Goal: Information Seeking & Learning: Learn about a topic

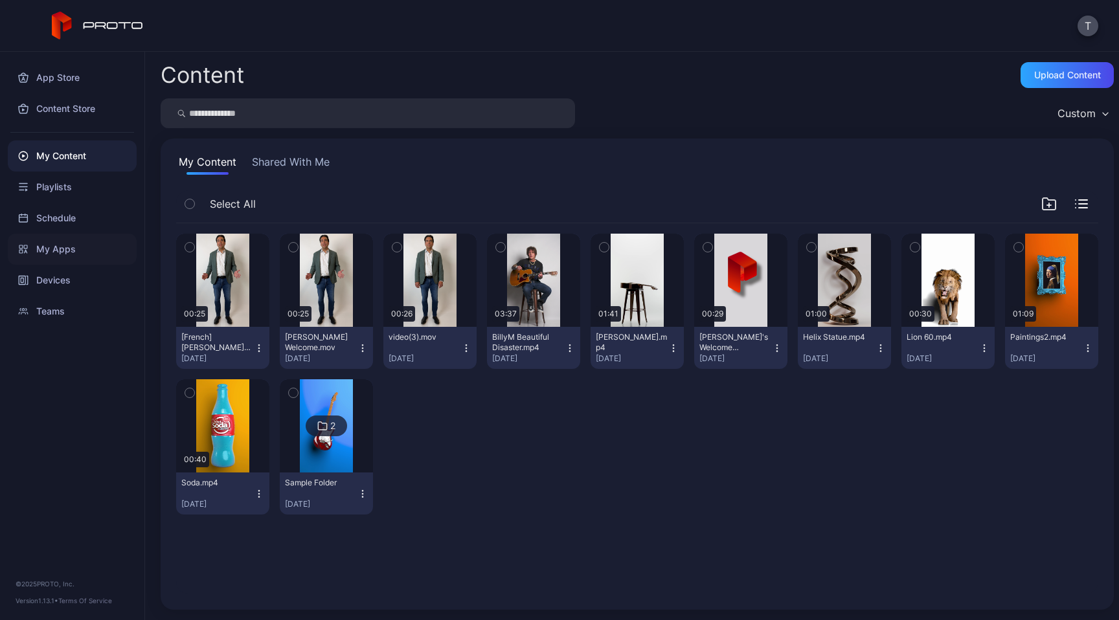
click at [64, 256] on div "My Apps" at bounding box center [72, 249] width 129 height 31
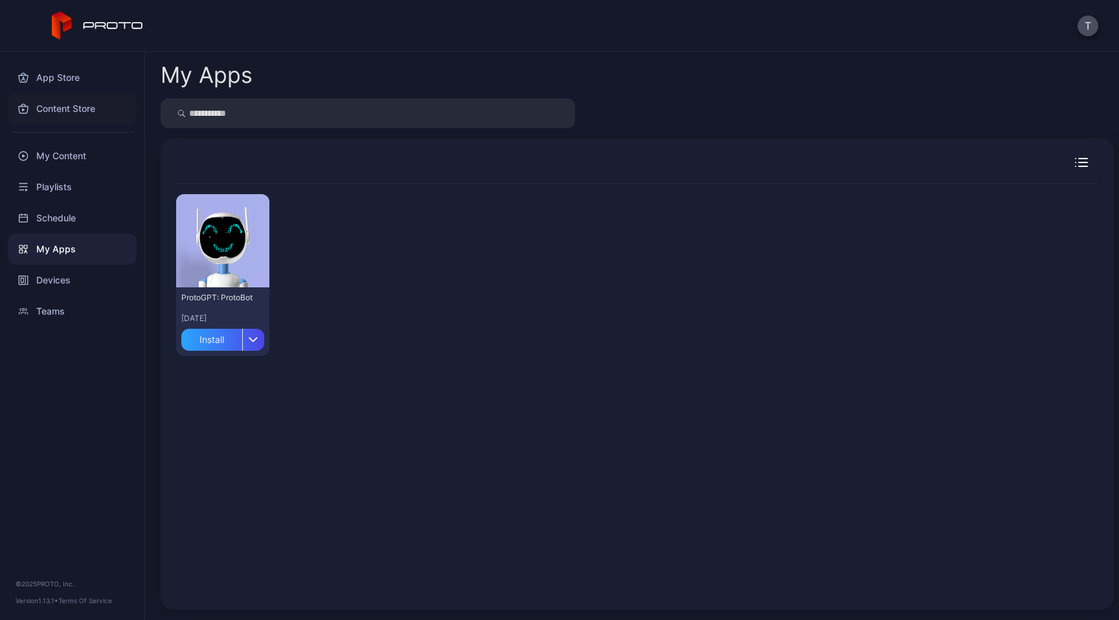
click at [82, 121] on div "Content Store" at bounding box center [72, 108] width 129 height 31
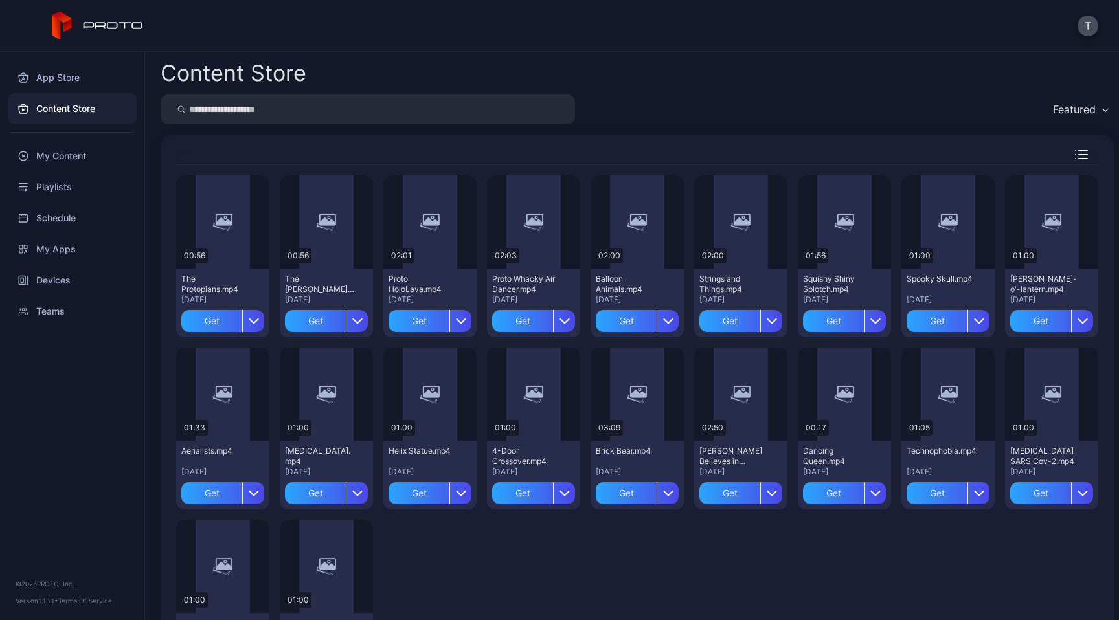
click at [359, 114] on input "search" at bounding box center [368, 110] width 414 height 30
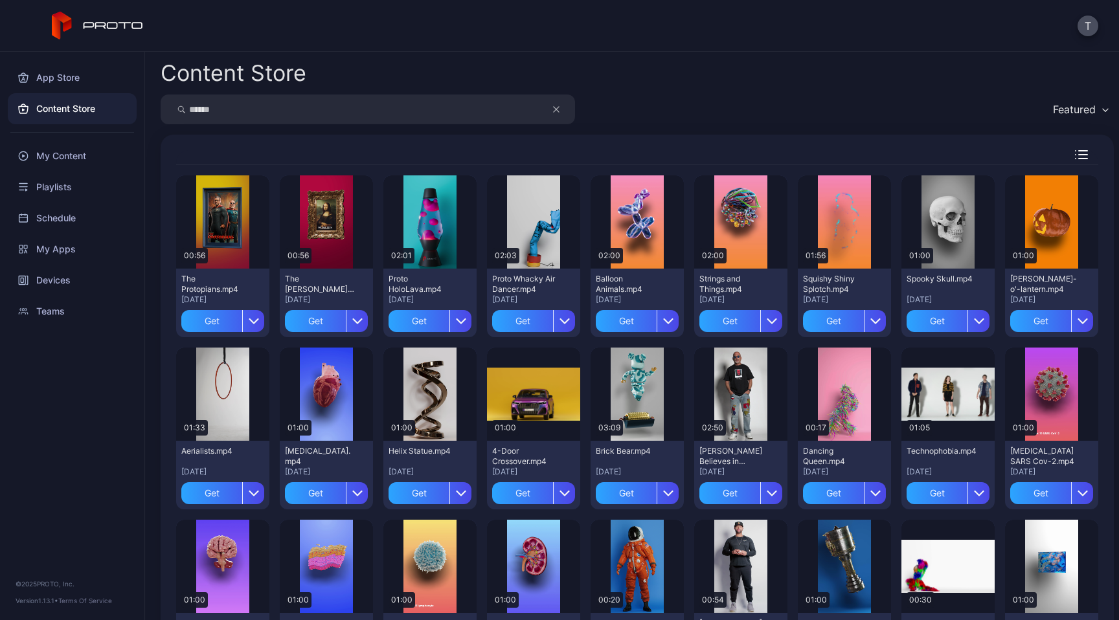
type input "******"
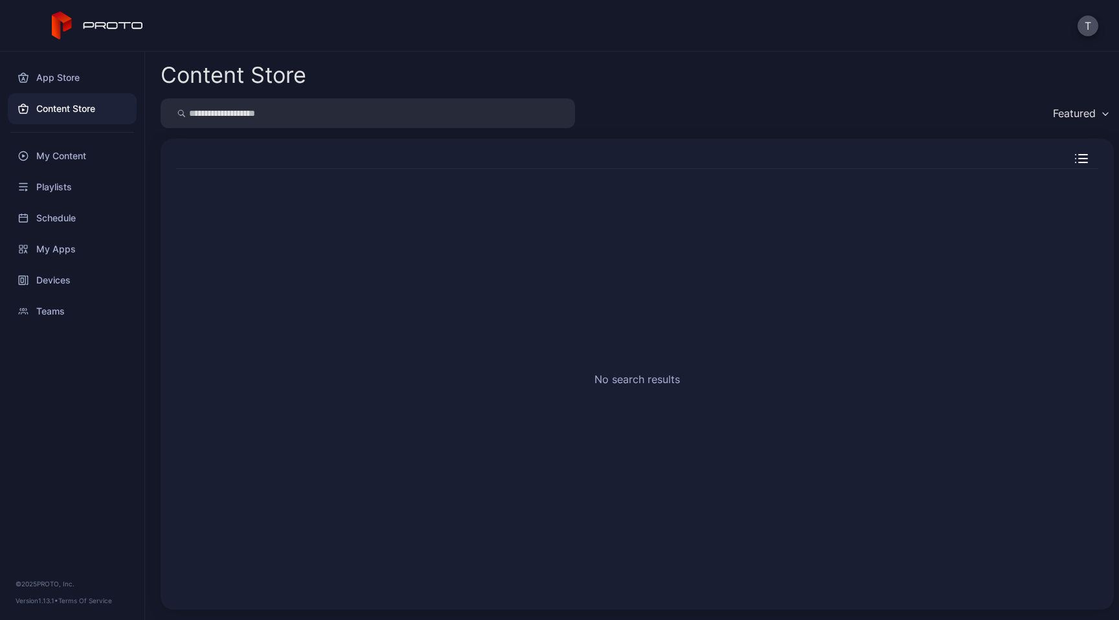
click at [646, 95] on div "Content Store Featured No search results" at bounding box center [632, 336] width 974 height 569
click at [63, 109] on div "Content Store" at bounding box center [72, 108] width 129 height 31
click at [250, 120] on input "search" at bounding box center [368, 113] width 414 height 30
click at [46, 155] on div "My Content" at bounding box center [72, 156] width 129 height 31
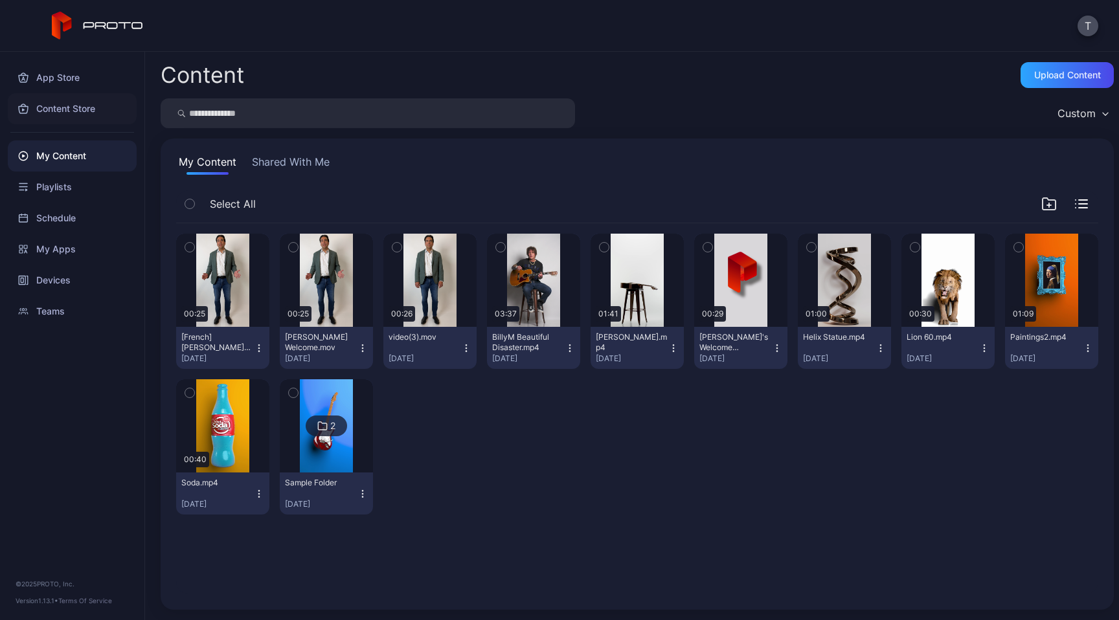
click at [65, 105] on div "Content Store" at bounding box center [72, 108] width 129 height 31
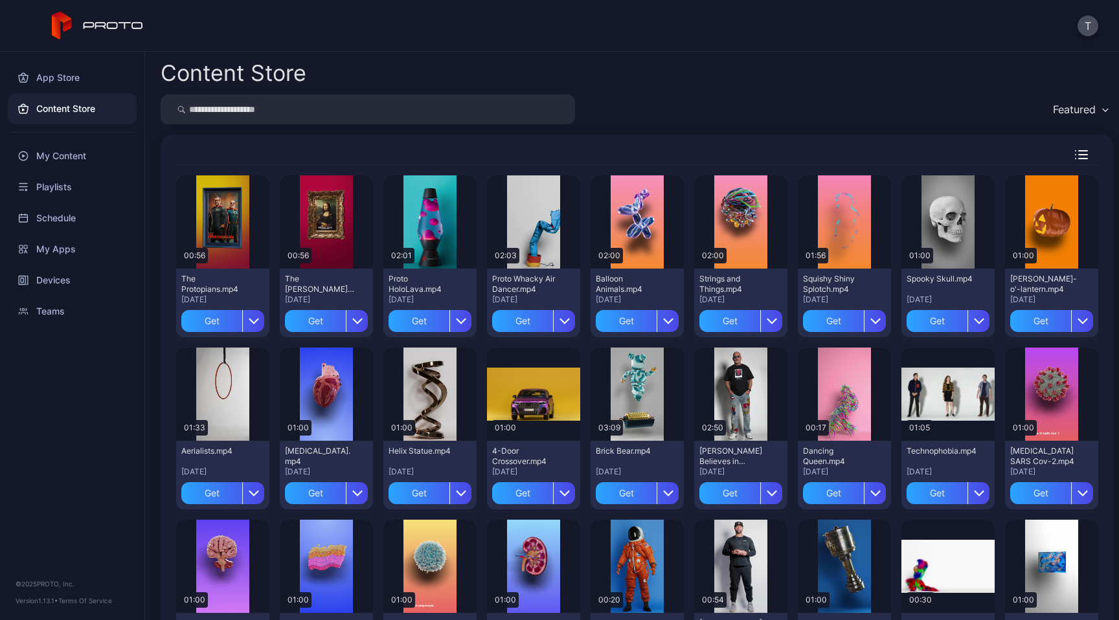
click at [1060, 109] on div "Featured" at bounding box center [1074, 109] width 43 height 13
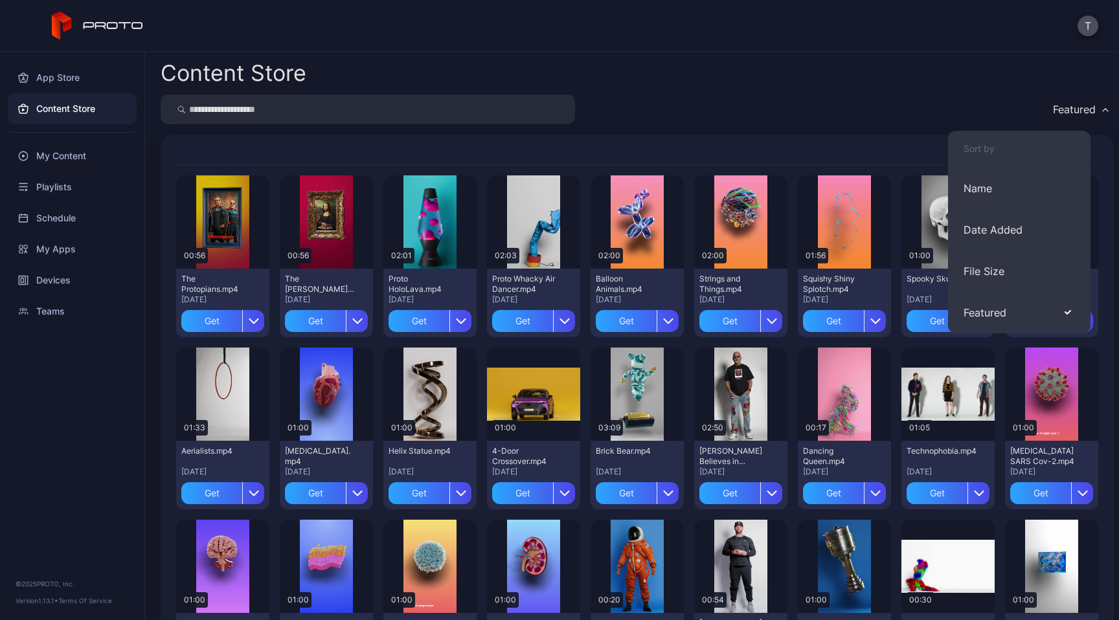
click at [985, 91] on div "Content Store Featured Preview 00:56 The Protopians.mp4 [DATE] Get Preview 00:5…" at bounding box center [632, 336] width 974 height 569
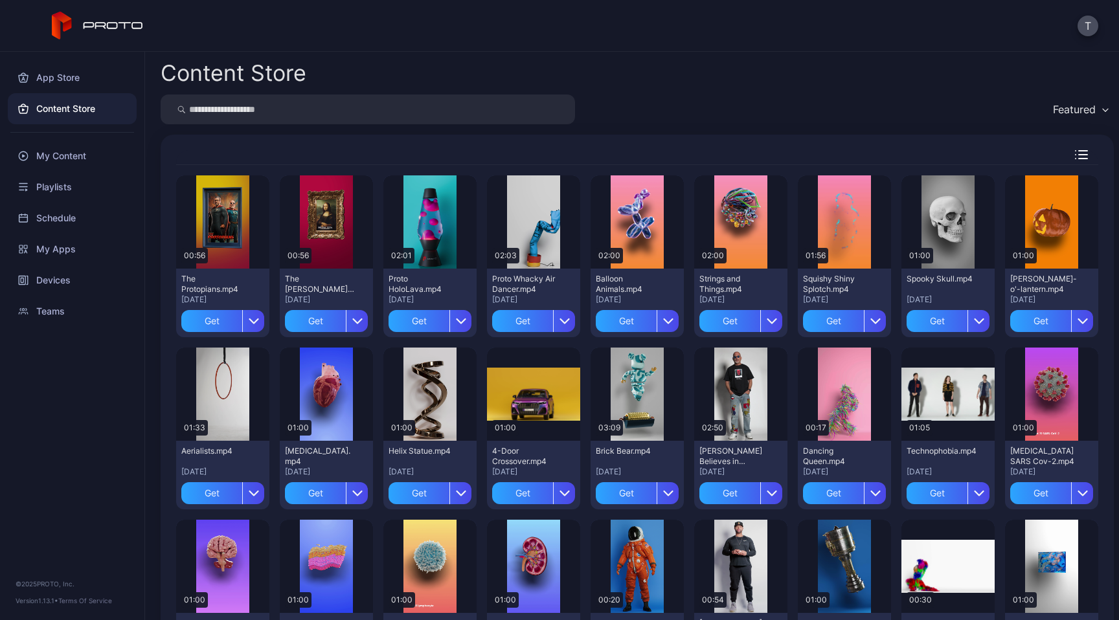
click at [1075, 153] on icon "button" at bounding box center [1081, 154] width 13 height 9
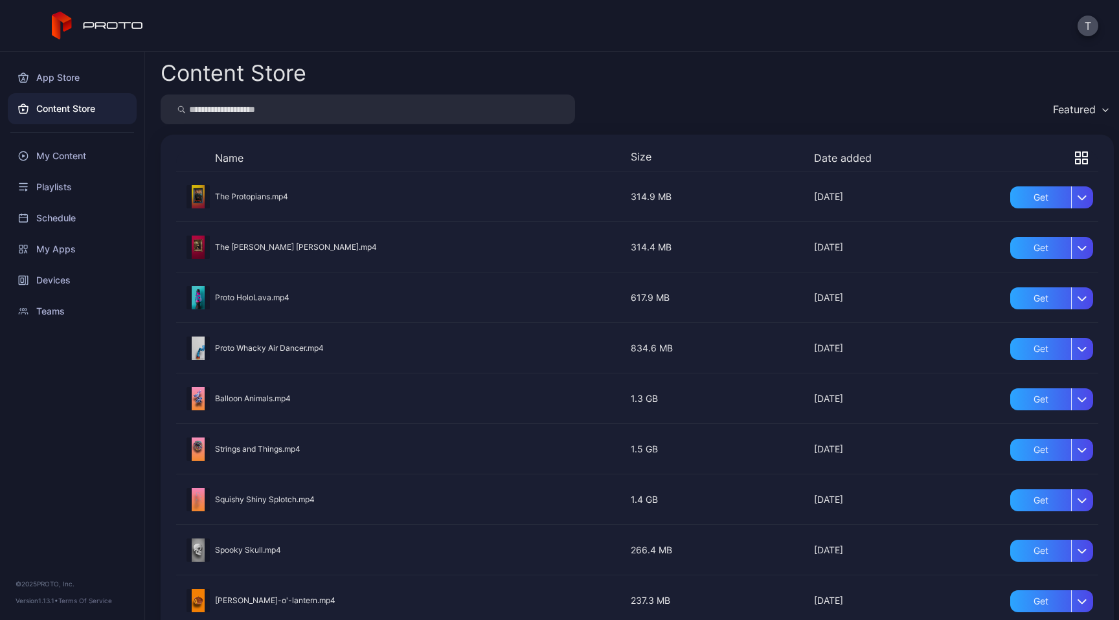
click at [1075, 156] on icon "button" at bounding box center [1081, 158] width 13 height 13
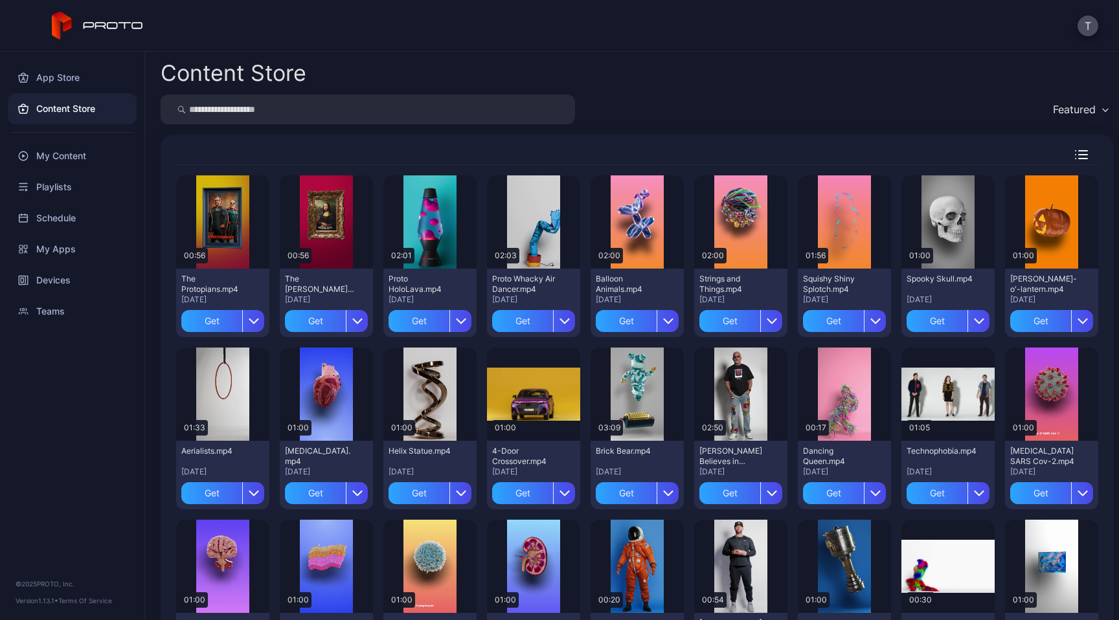
click at [337, 115] on input "search" at bounding box center [368, 110] width 414 height 30
type input "******"
click at [70, 82] on div "App Store" at bounding box center [72, 77] width 129 height 31
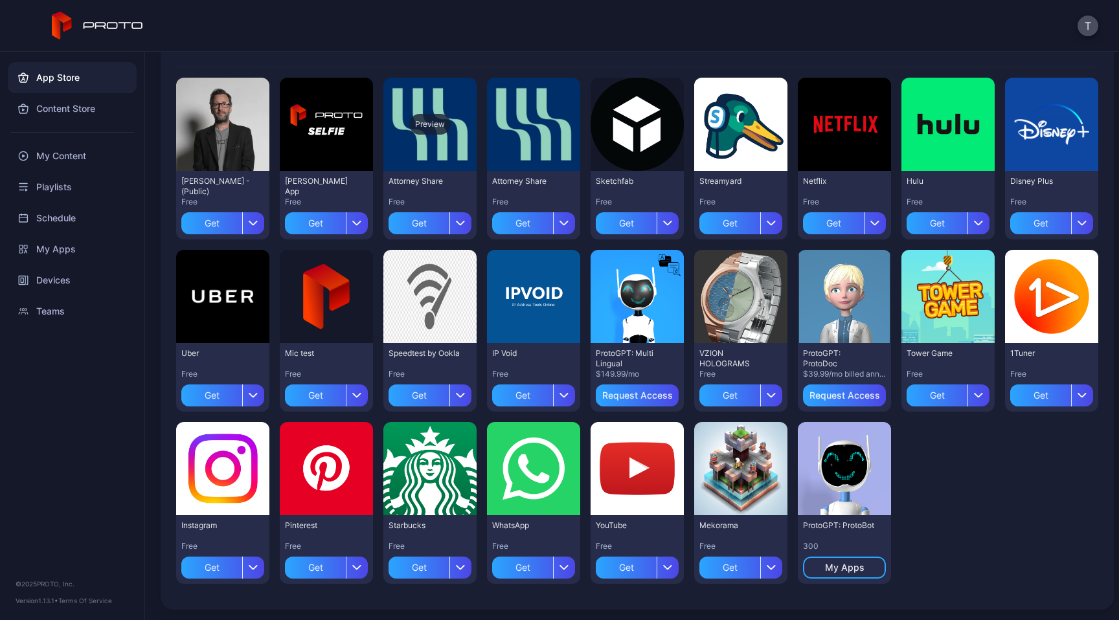
scroll to position [277, 0]
click at [525, 516] on div "Preview [PERSON_NAME] N Persona - (Public) Free Get Preview [PERSON_NAME] App F…" at bounding box center [637, 330] width 922 height 527
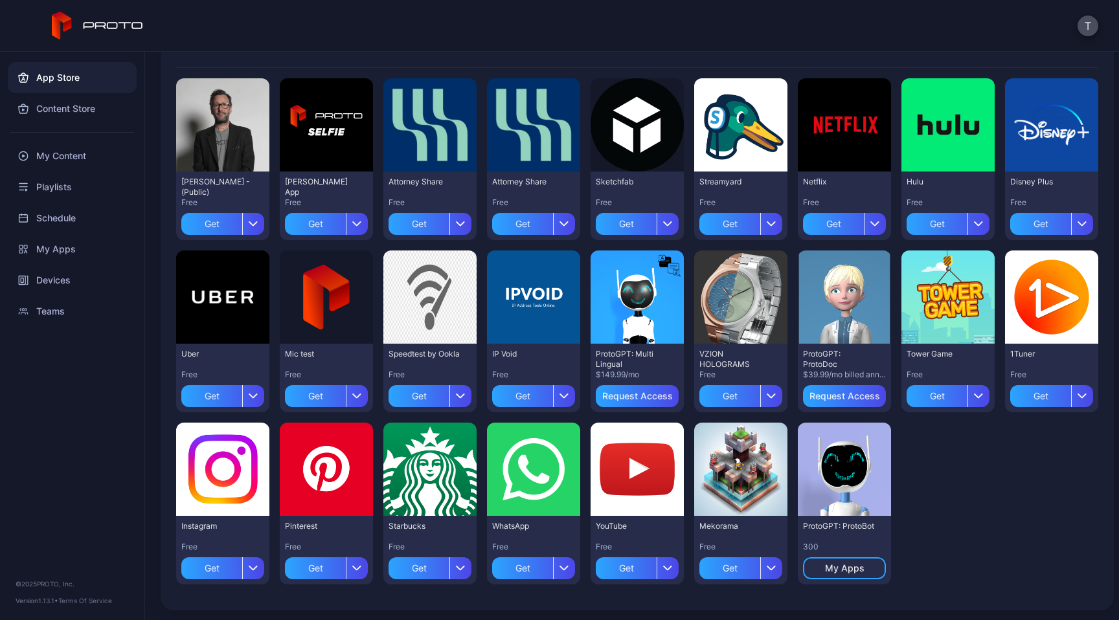
scroll to position [96, 0]
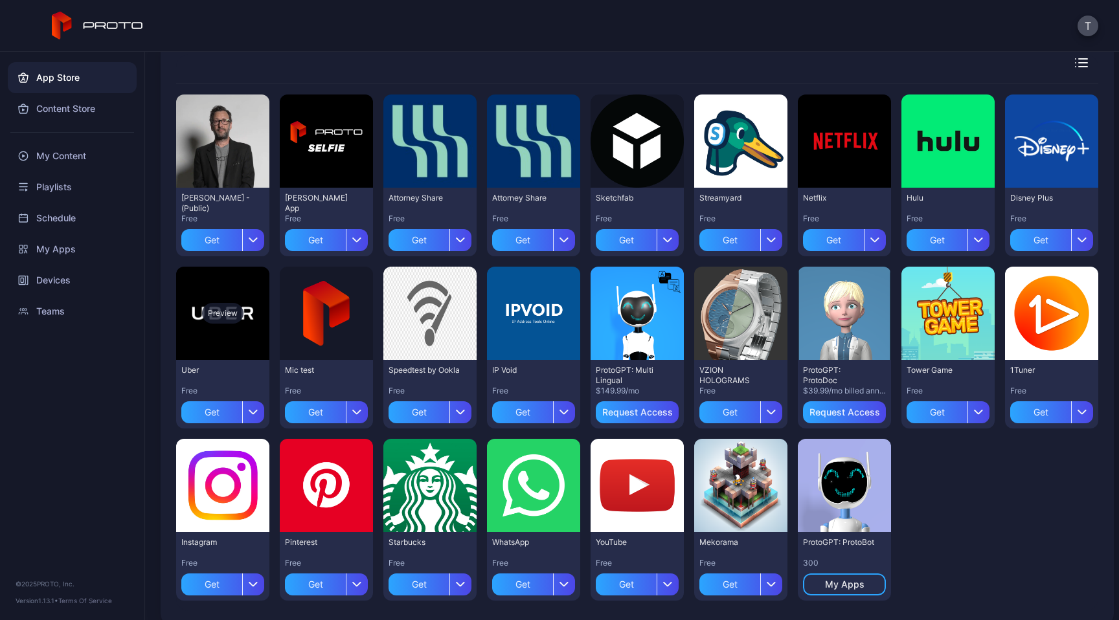
click at [244, 311] on div "Preview" at bounding box center [222, 313] width 41 height 21
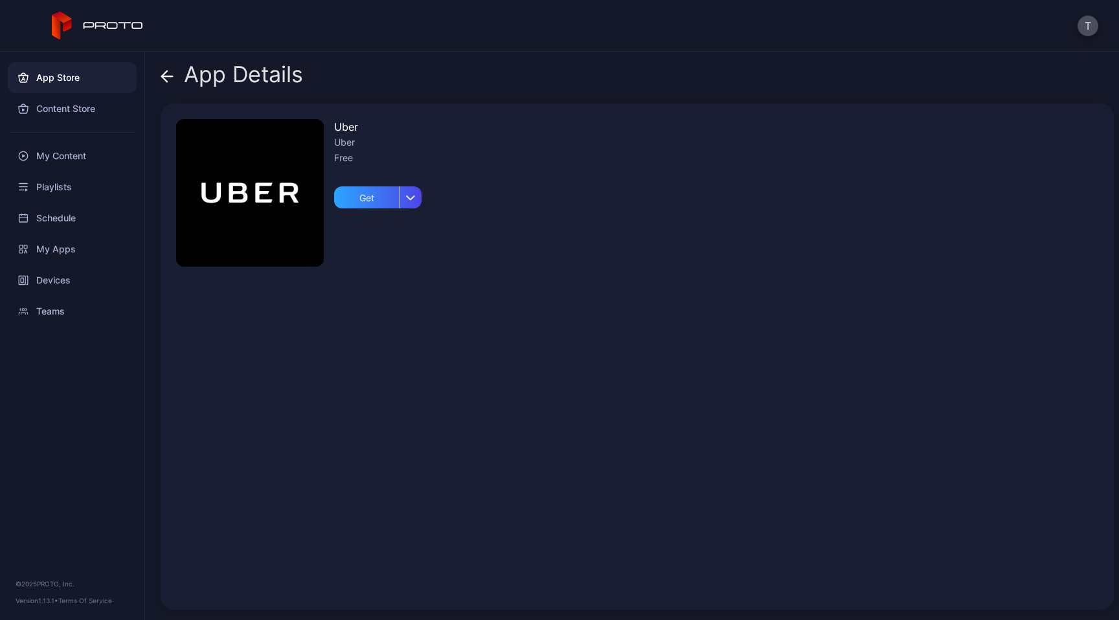
click at [168, 73] on icon at bounding box center [167, 76] width 13 height 13
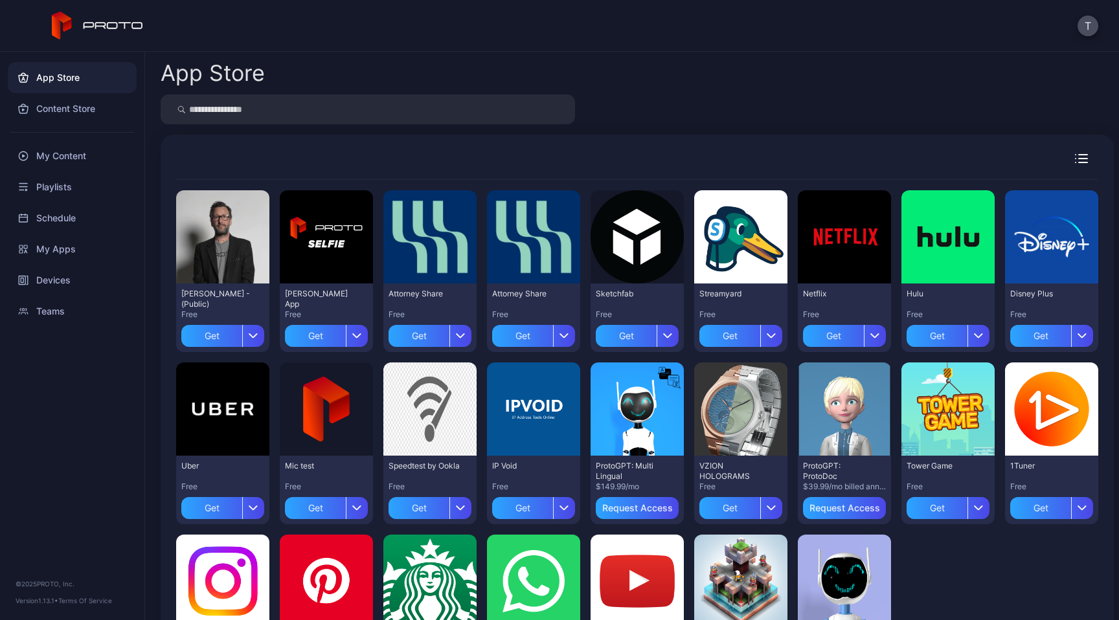
scroll to position [96, 0]
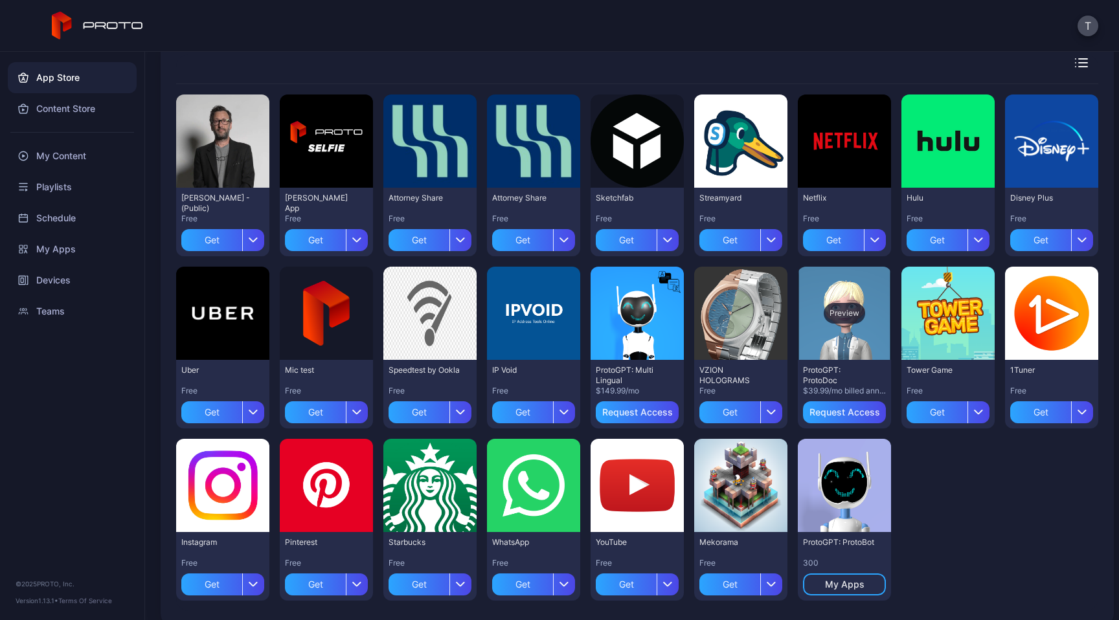
click at [865, 313] on div "Preview" at bounding box center [844, 313] width 41 height 21
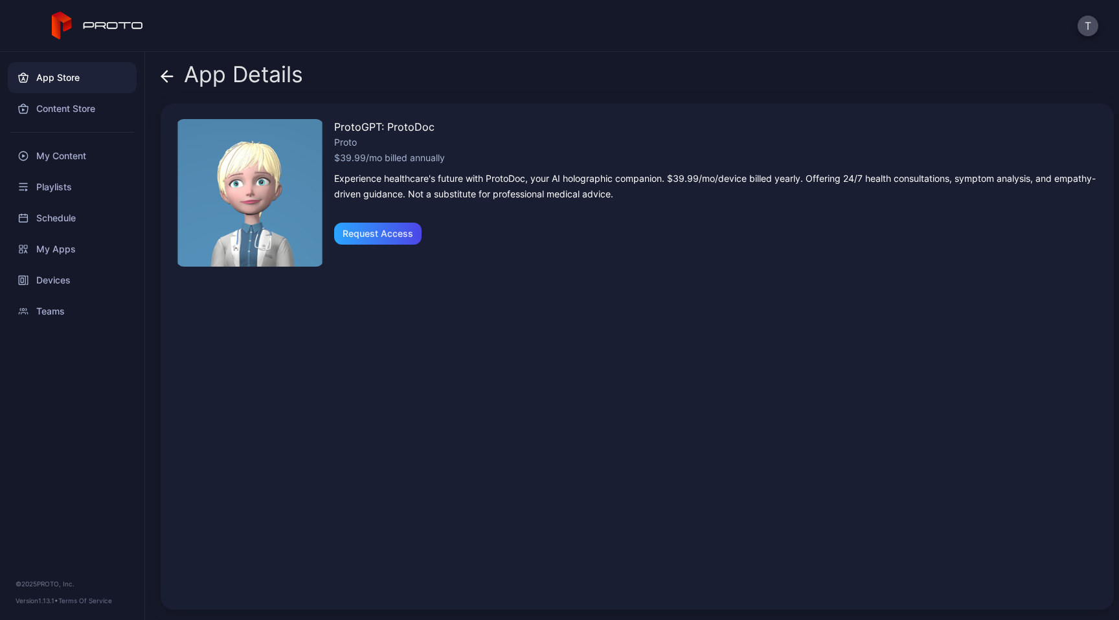
click at [367, 180] on div "Experience healthcare's future with ProtoDoc, your AI holographic companion. $3…" at bounding box center [716, 186] width 764 height 31
click at [173, 76] on icon at bounding box center [167, 76] width 11 height 0
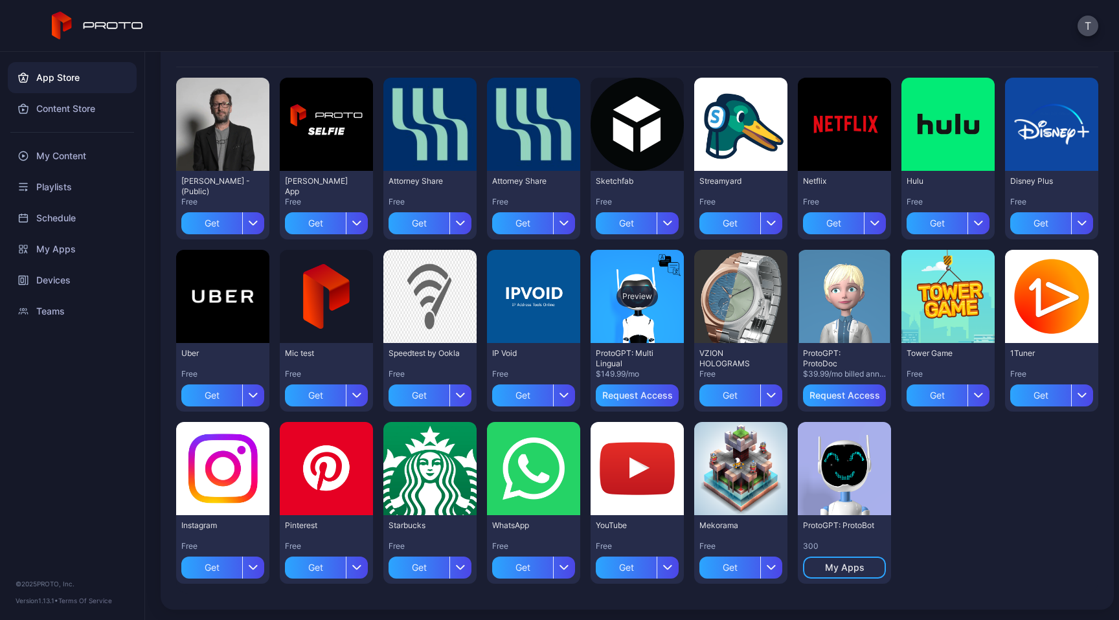
scroll to position [235, 0]
click at [658, 286] on div "Preview" at bounding box center [637, 296] width 41 height 21
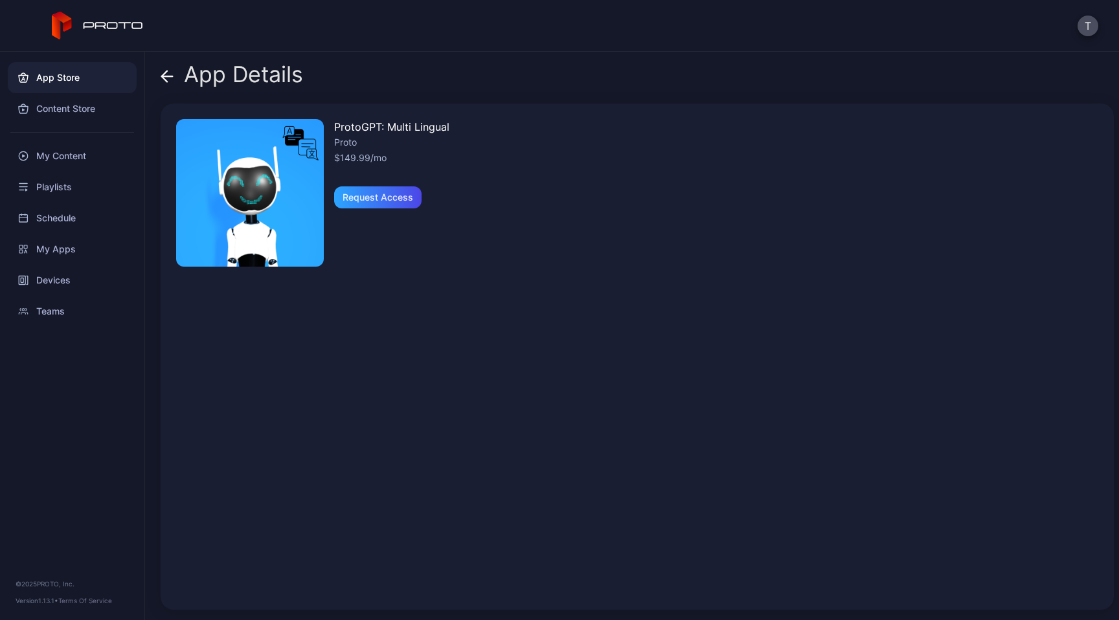
click at [249, 192] on img at bounding box center [250, 193] width 148 height 148
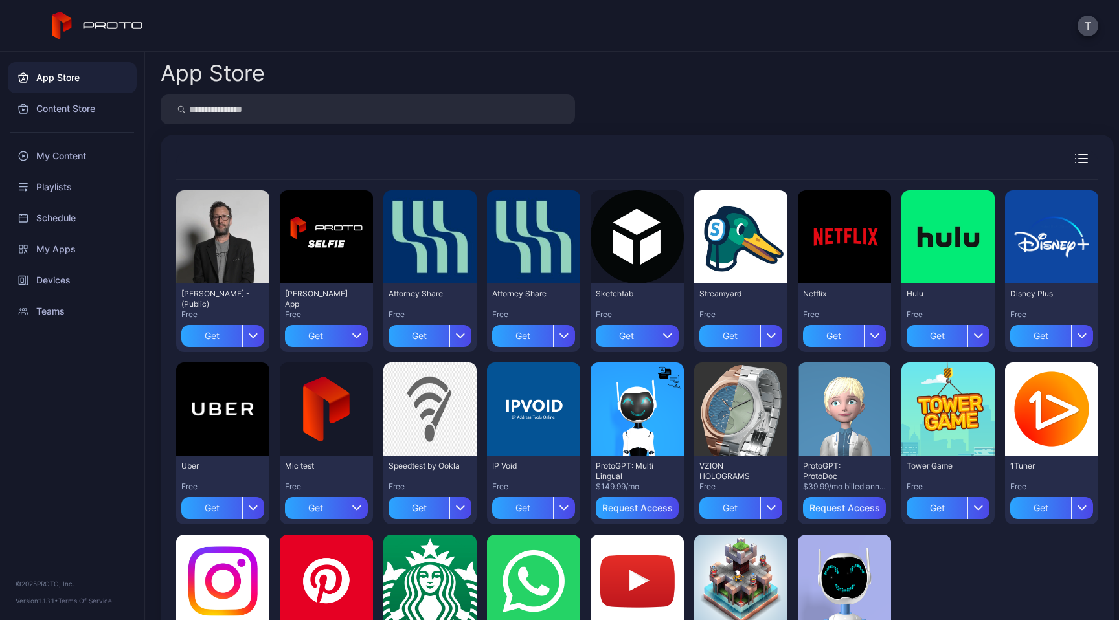
scroll to position [235, 0]
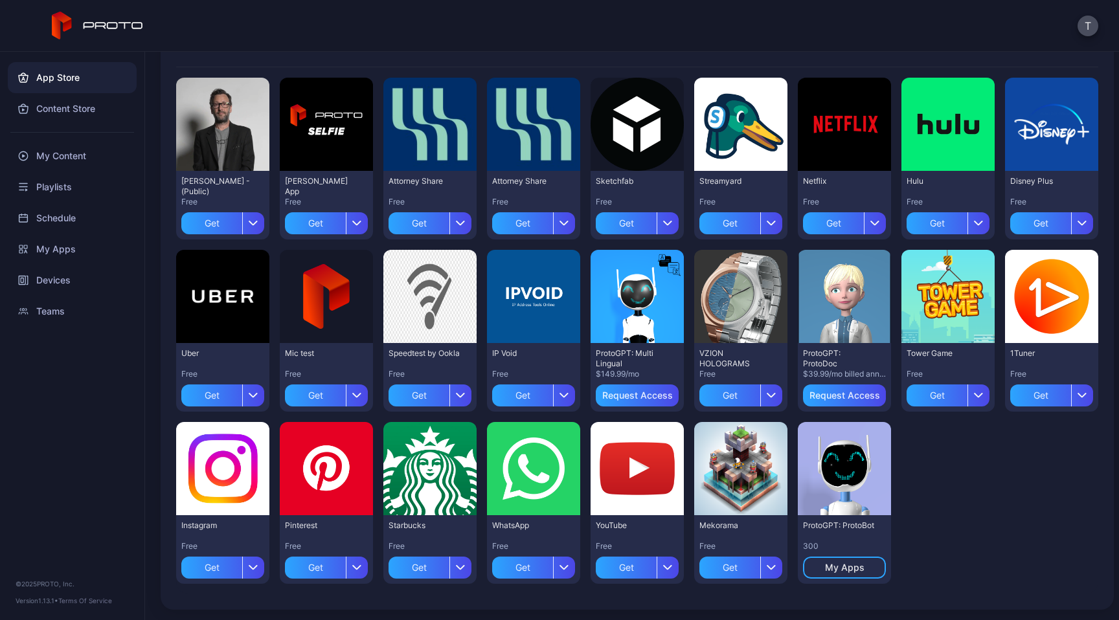
click at [420, 556] on div "Preview [PERSON_NAME] N Persona - (Public) Free Get Preview [PERSON_NAME] App F…" at bounding box center [637, 330] width 922 height 527
click at [824, 479] on div "Preview" at bounding box center [844, 469] width 41 height 21
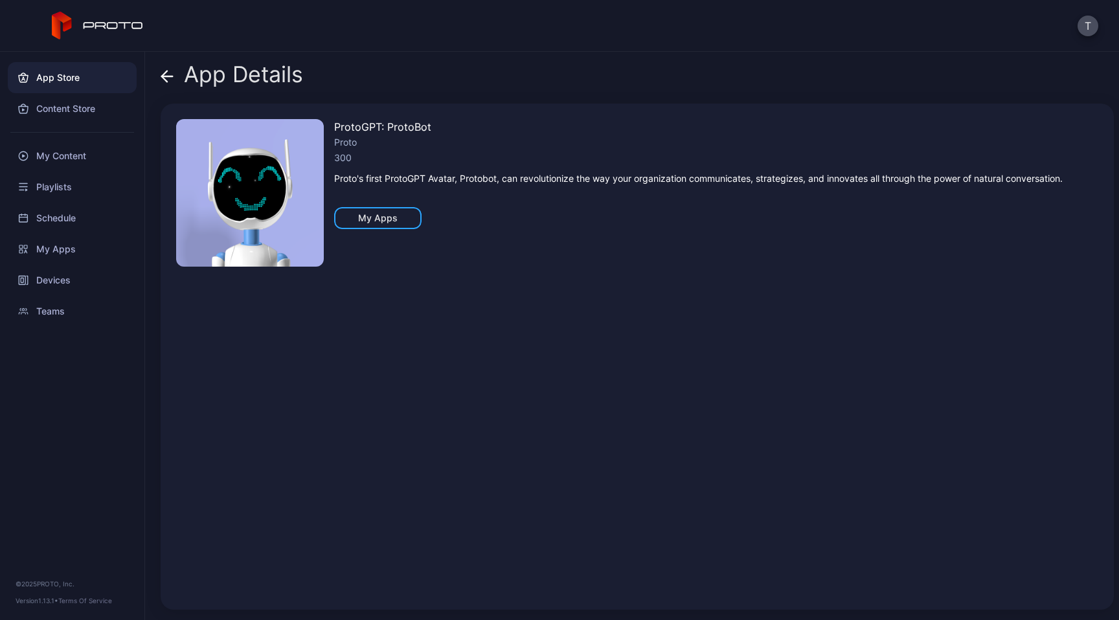
click at [548, 179] on div "Proto's first ProtoGPT Avatar, Protobot, can revolutionize the way your organiz…" at bounding box center [698, 179] width 729 height 16
click at [169, 78] on icon at bounding box center [167, 76] width 13 height 13
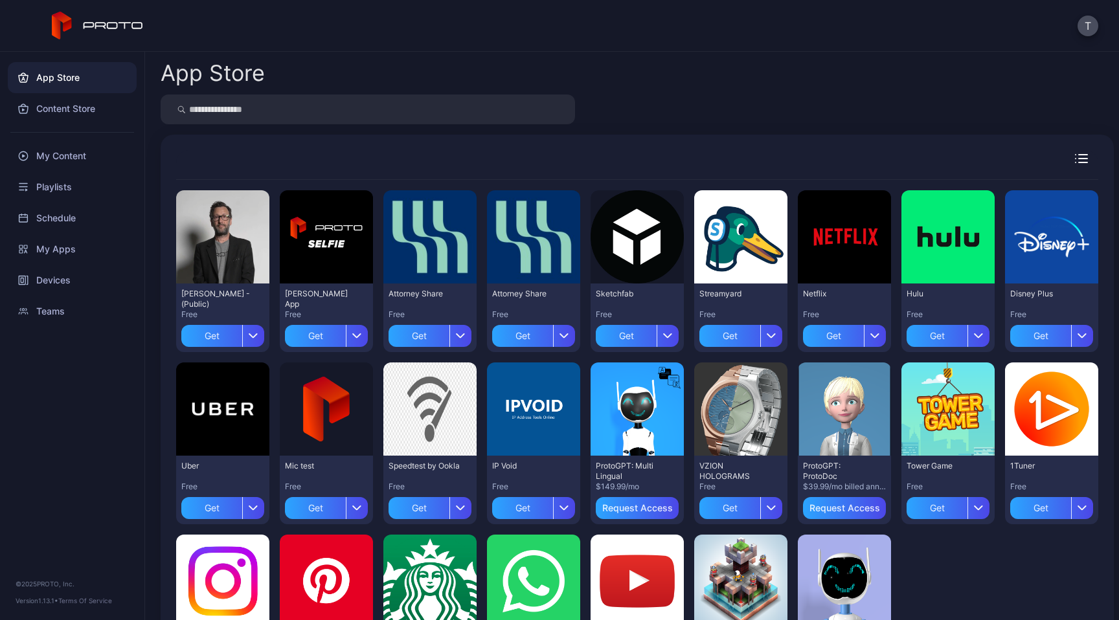
scroll to position [235, 0]
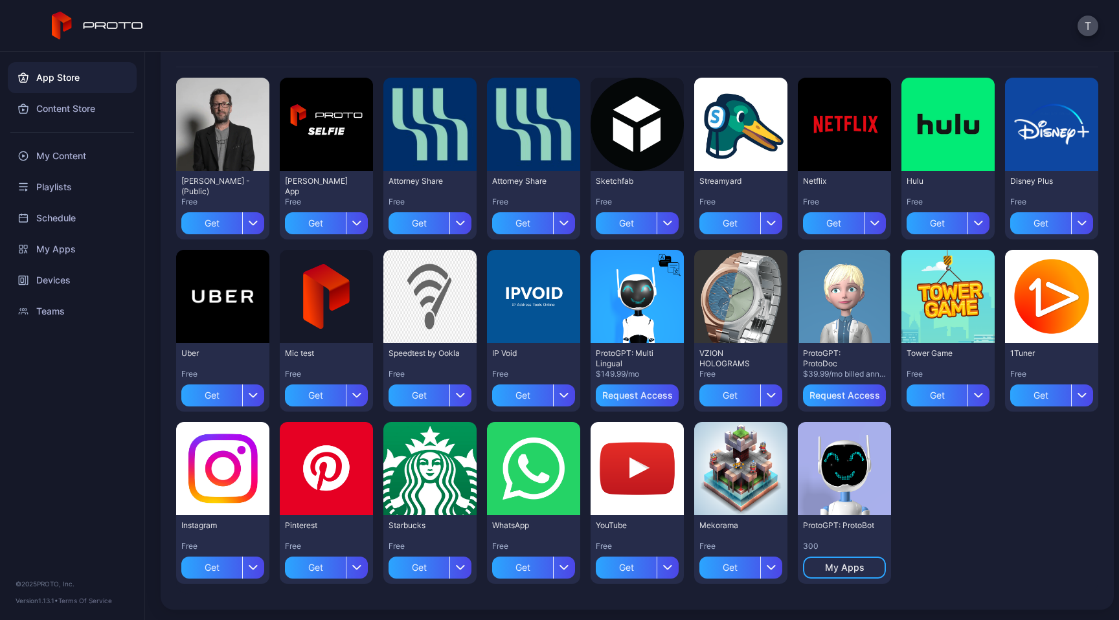
click at [954, 554] on div "Preview [PERSON_NAME] N Persona - (Public) Free Get Preview [PERSON_NAME] App F…" at bounding box center [637, 330] width 922 height 527
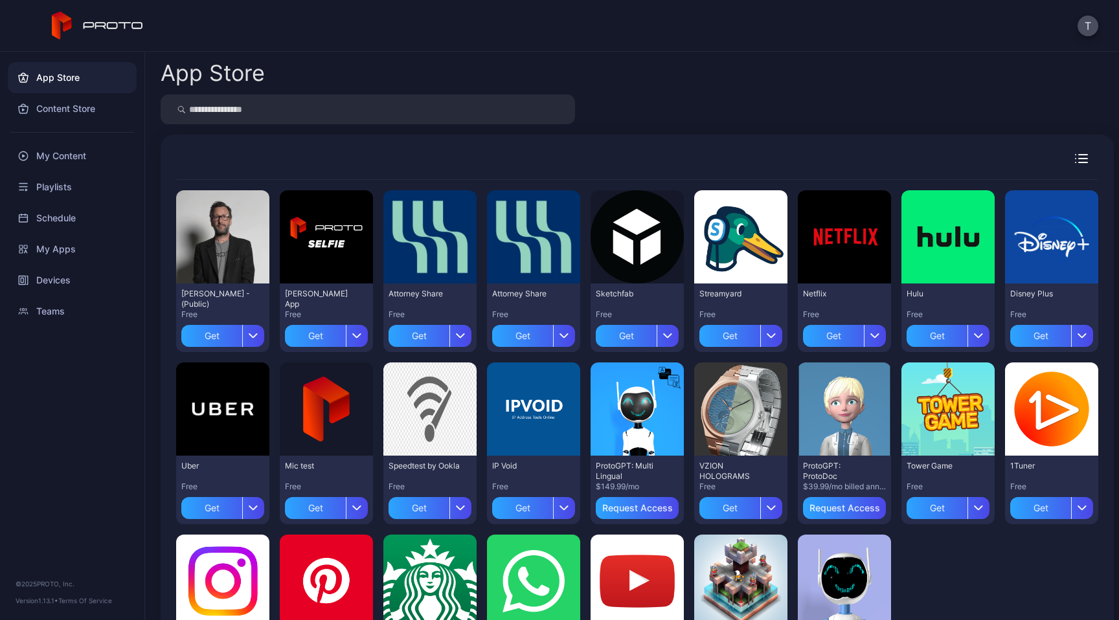
click at [789, 58] on div "App Store Preview [PERSON_NAME] N Persona - (Public) Free Get Preview [PERSON_N…" at bounding box center [632, 336] width 974 height 569
click at [554, 240] on div "Preview" at bounding box center [533, 237] width 41 height 21
click at [451, 239] on div "Preview" at bounding box center [429, 237] width 41 height 21
click at [802, 104] on div at bounding box center [637, 110] width 953 height 30
click at [846, 107] on div at bounding box center [637, 110] width 953 height 30
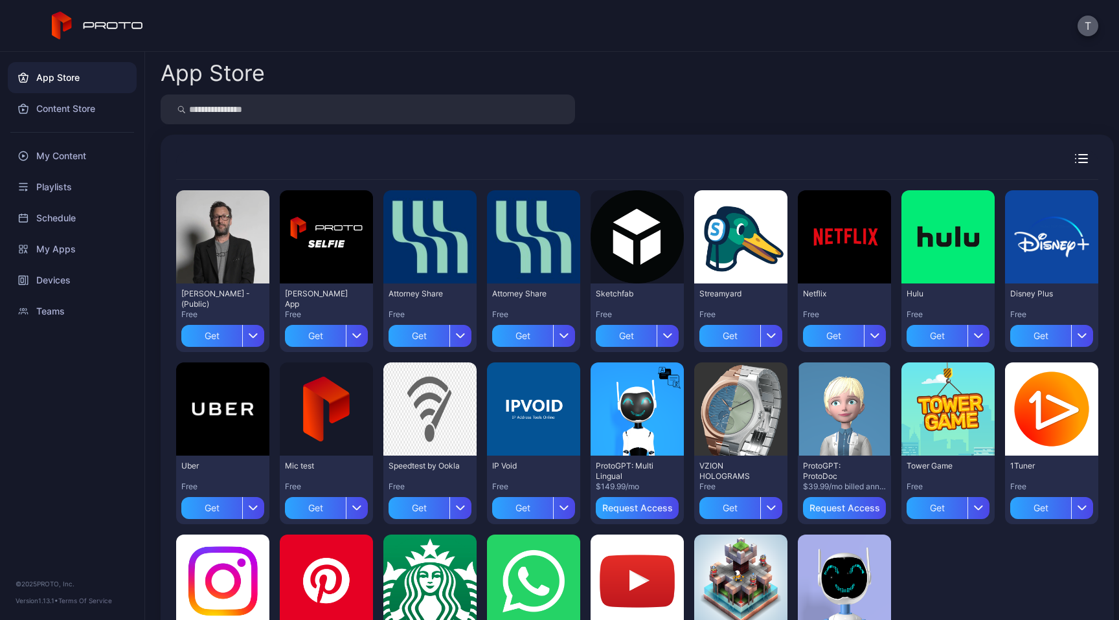
click at [1085, 25] on button "T" at bounding box center [1088, 26] width 21 height 21
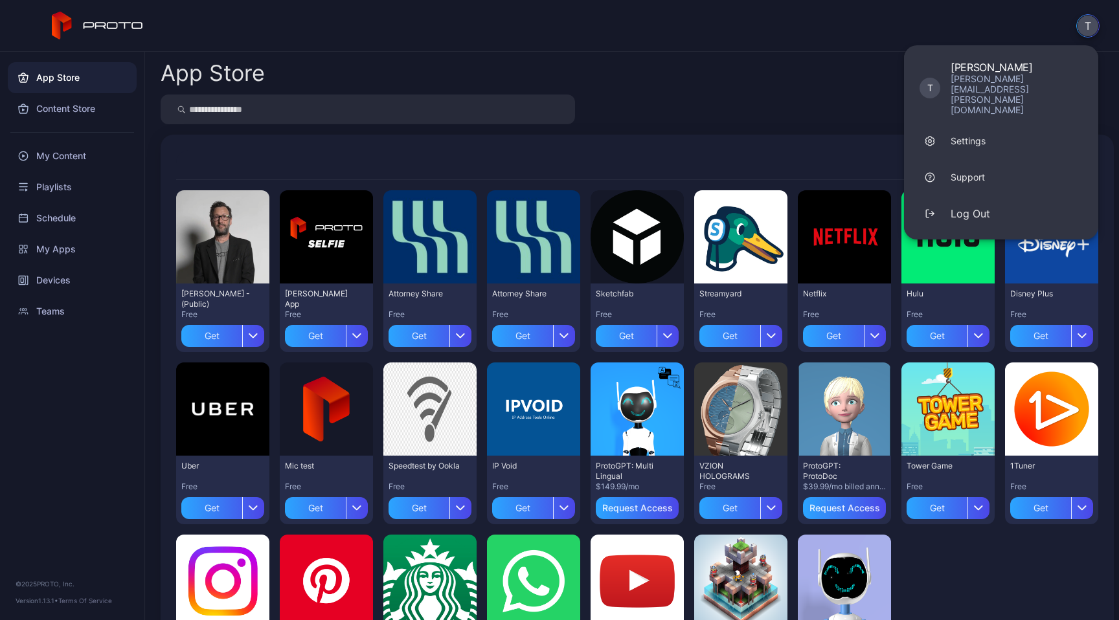
click at [817, 74] on div "App Store" at bounding box center [637, 73] width 953 height 22
